Goal: Information Seeking & Learning: Learn about a topic

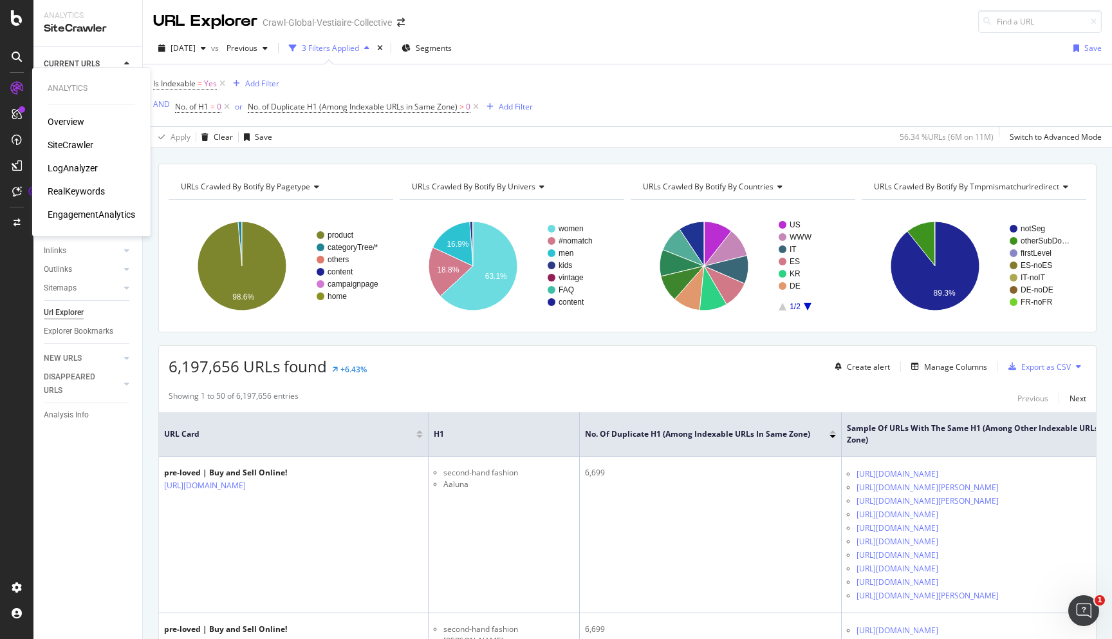
click at [61, 142] on div "SiteCrawler" at bounding box center [71, 144] width 46 height 13
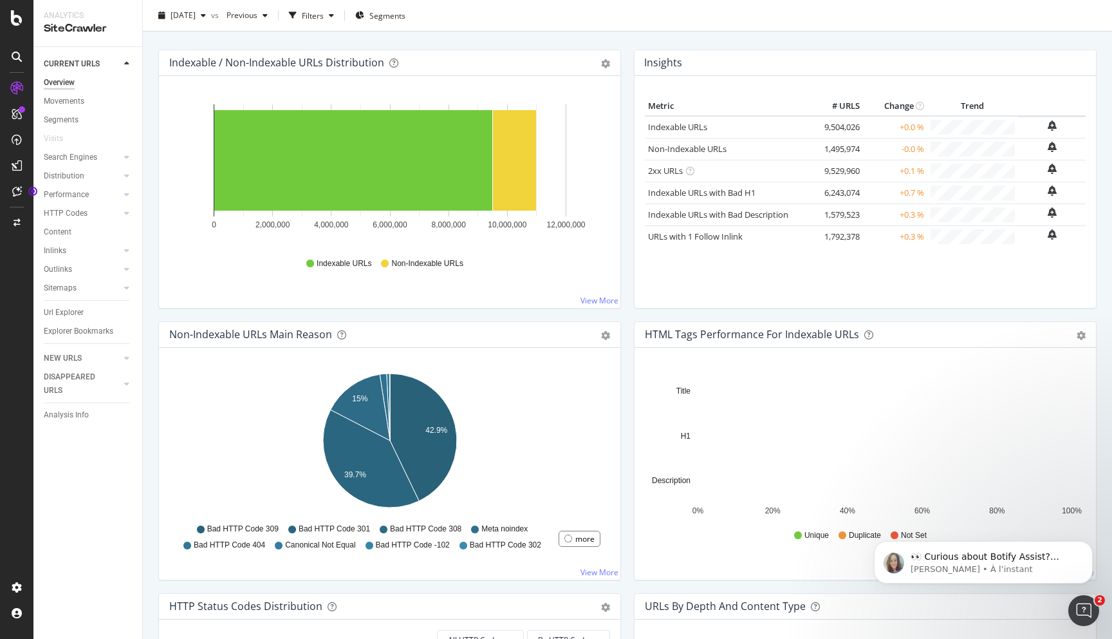
scroll to position [265, 0]
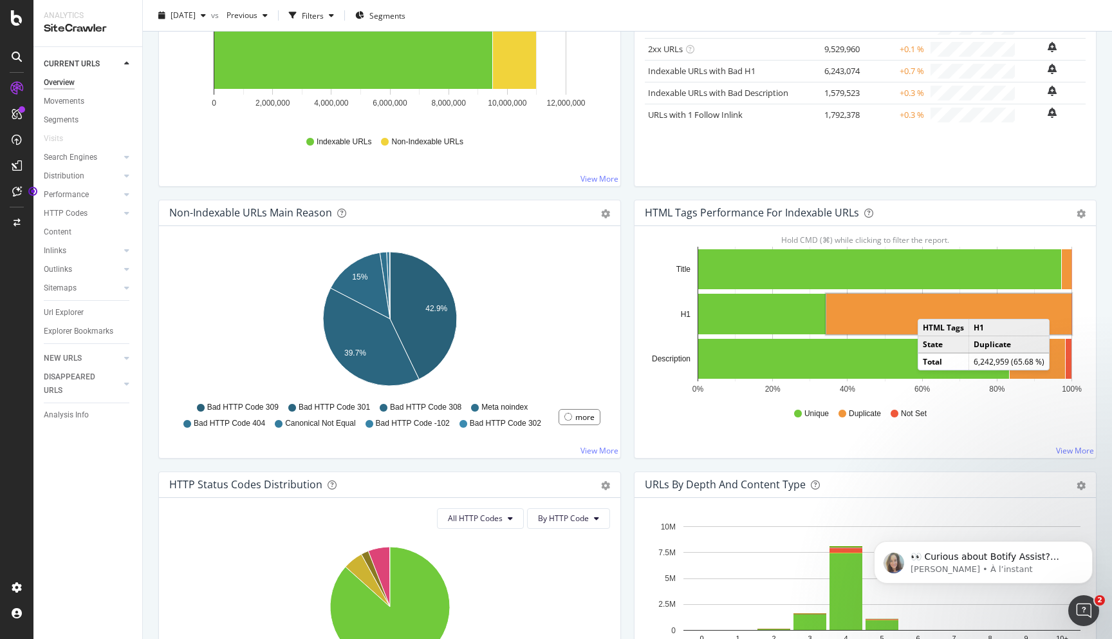
click at [931, 306] on rect "A chart." at bounding box center [949, 314] width 245 height 41
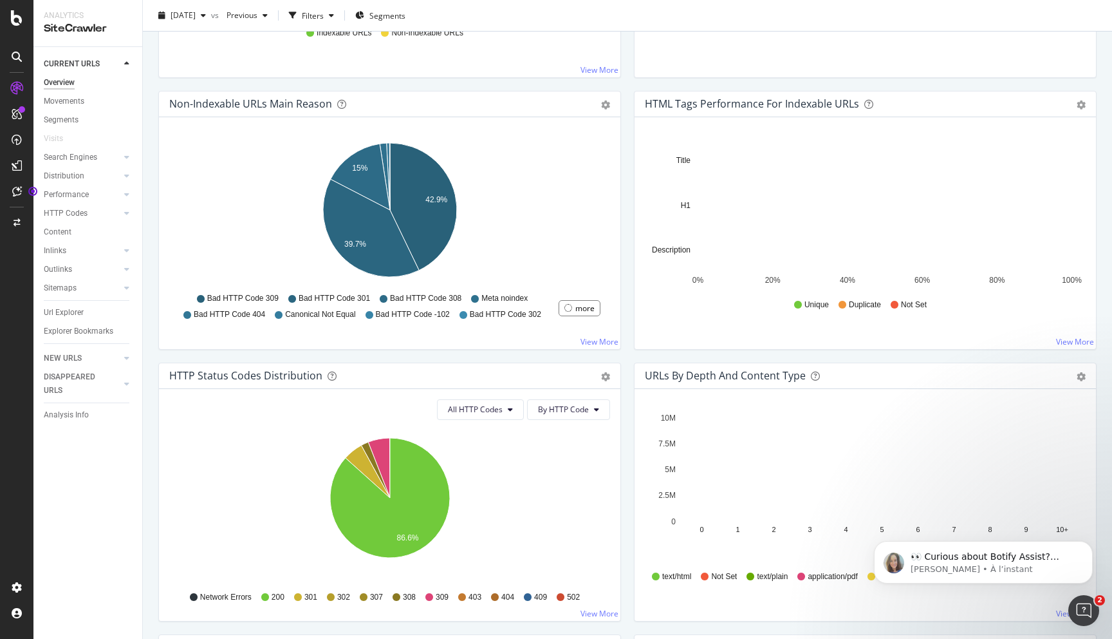
scroll to position [376, 0]
